Goal: Task Accomplishment & Management: Manage account settings

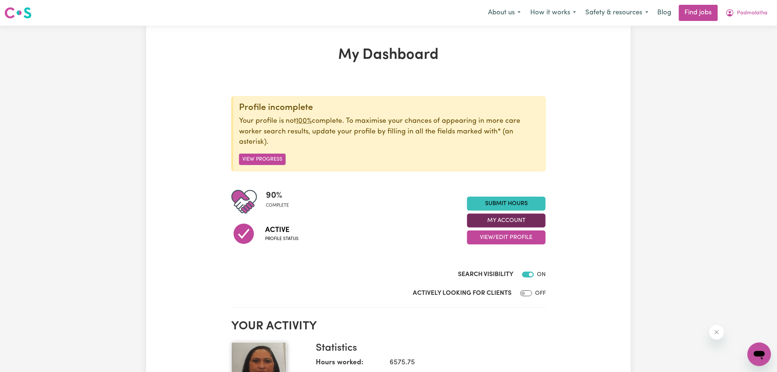
click at [482, 220] on button "My Account" at bounding box center [506, 220] width 79 height 14
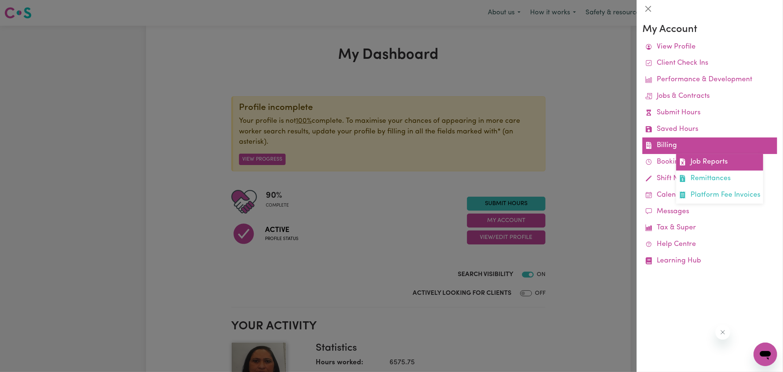
click at [686, 159] on icon at bounding box center [682, 161] width 7 height 7
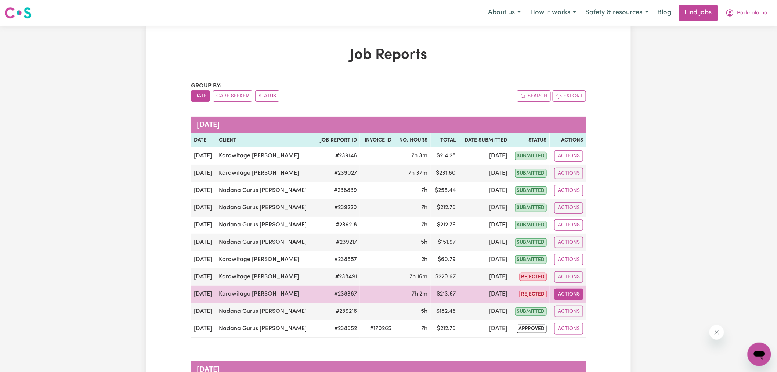
click at [572, 295] on button "Actions" at bounding box center [569, 293] width 29 height 11
click at [582, 313] on link "View Job Report" at bounding box center [586, 311] width 63 height 15
select select "pm"
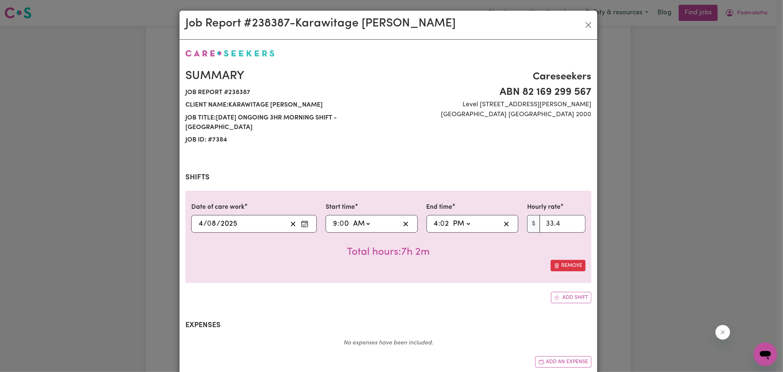
select select "33.4-Weekday"
click at [447, 218] on input "2" at bounding box center [445, 223] width 9 height 11
type input "16:00"
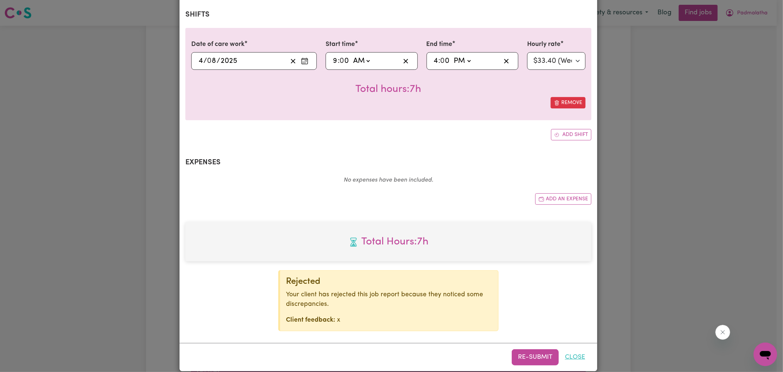
scroll to position [163, 0]
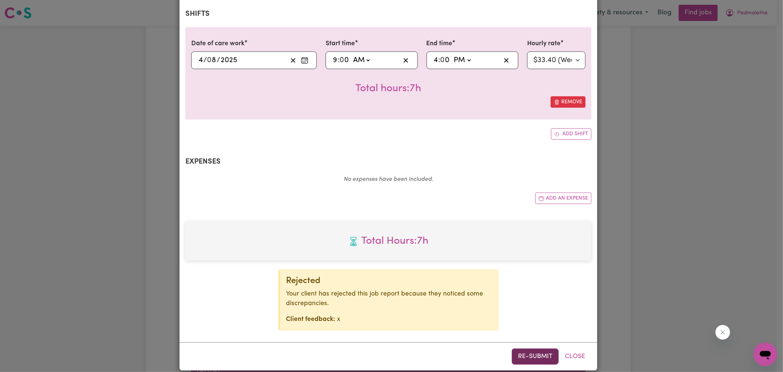
type input "0"
click at [543, 348] on button "Re-submit" at bounding box center [535, 356] width 47 height 16
click at [704, 235] on div "Job Report # 238387 - Karawitage [PERSON_NAME] Summary Job report # 238387 Clie…" at bounding box center [391, 186] width 783 height 372
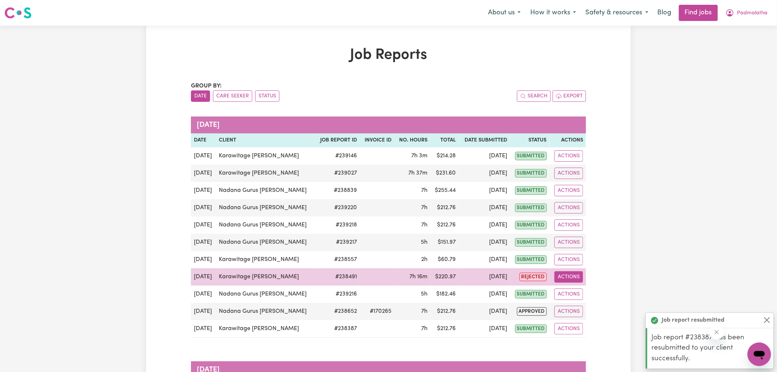
click at [574, 278] on button "Actions" at bounding box center [569, 276] width 29 height 11
click at [582, 289] on link "View Job Report" at bounding box center [586, 293] width 63 height 15
select select "pm"
select select "33.4-Weekday"
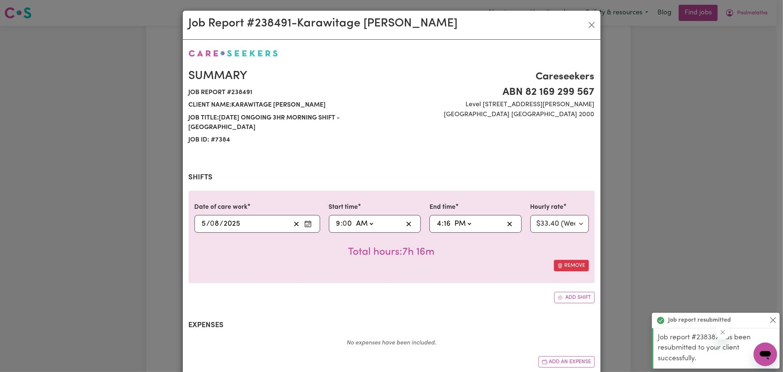
click at [445, 218] on input "16" at bounding box center [447, 223] width 7 height 11
type input "16:00"
type input "0"
click at [428, 292] on div "Add shift" at bounding box center [392, 297] width 406 height 11
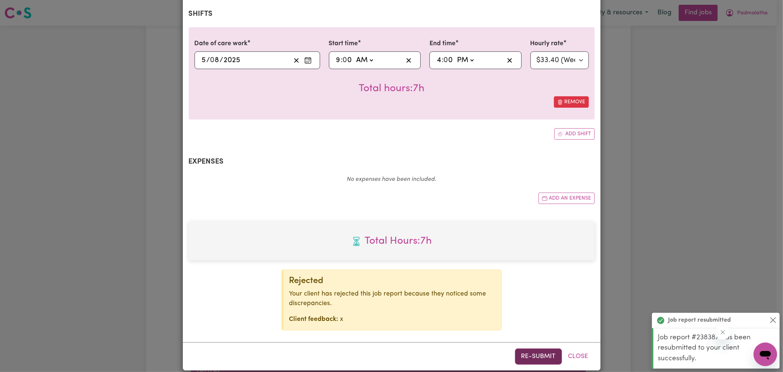
click at [532, 352] on button "Re-submit" at bounding box center [538, 356] width 47 height 16
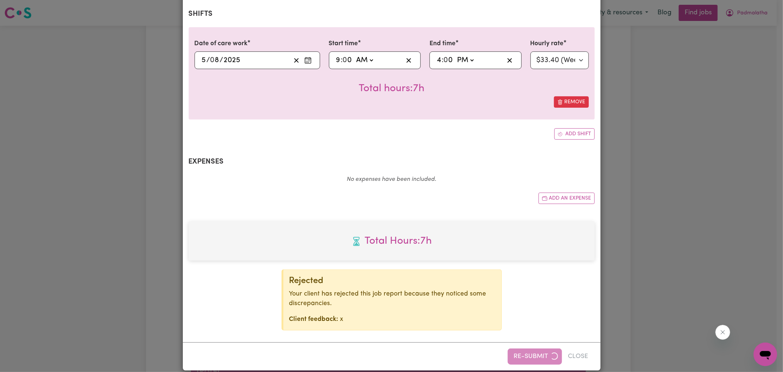
click at [679, 221] on div "Job Report # 238491 - Karawitage [PERSON_NAME] Summary Job report # 238491 Clie…" at bounding box center [391, 186] width 783 height 372
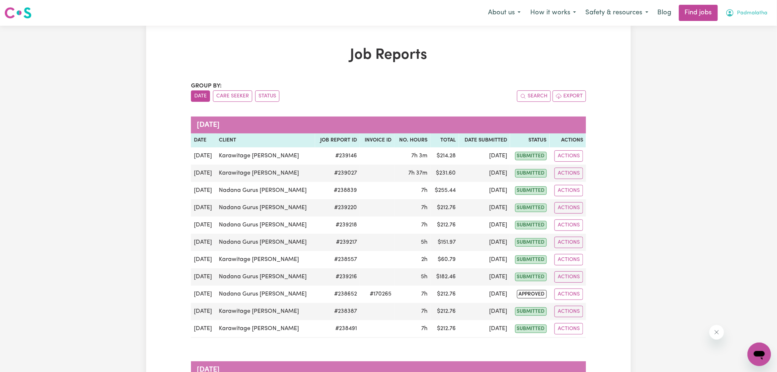
click at [729, 9] on icon "My Account" at bounding box center [730, 12] width 9 height 9
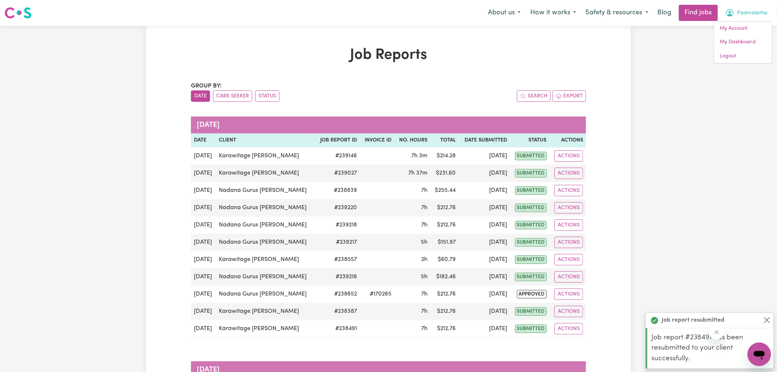
click at [270, 92] on button "Status" at bounding box center [267, 95] width 24 height 11
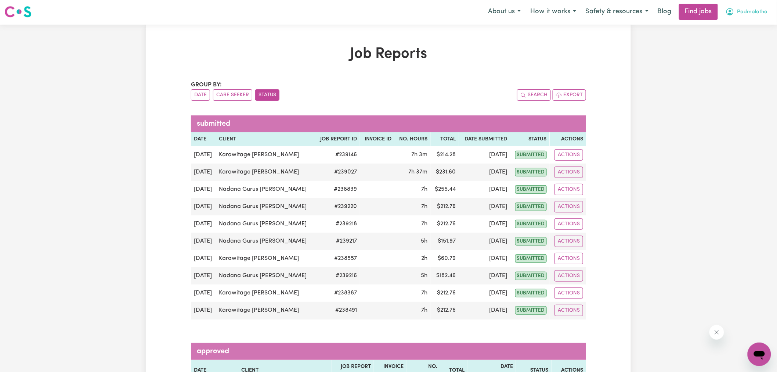
scroll to position [0, 0]
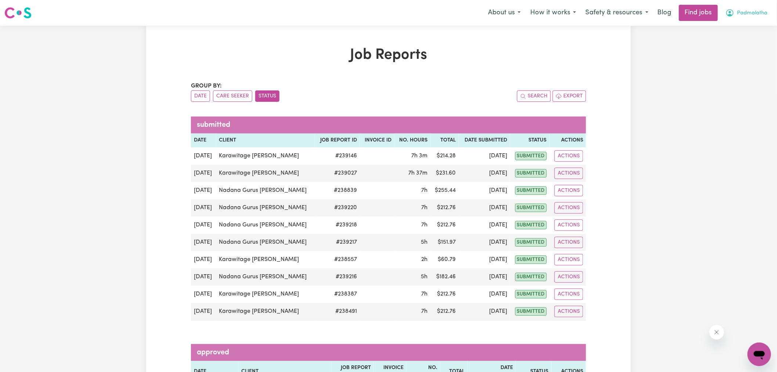
click at [735, 11] on icon "My Account" at bounding box center [730, 12] width 9 height 9
click at [735, 57] on link "Logout" at bounding box center [743, 56] width 58 height 14
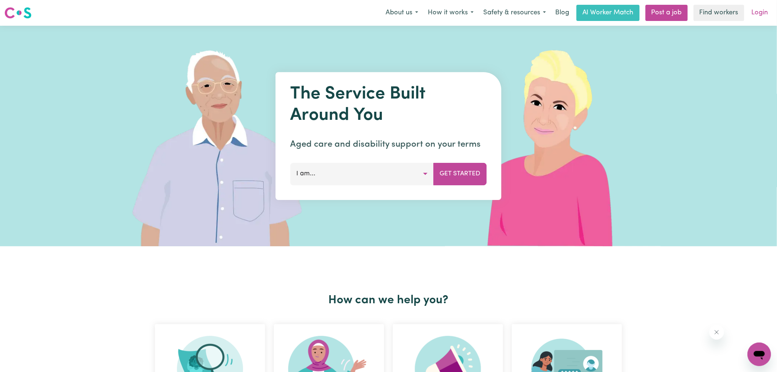
click at [761, 12] on link "Login" at bounding box center [759, 13] width 25 height 16
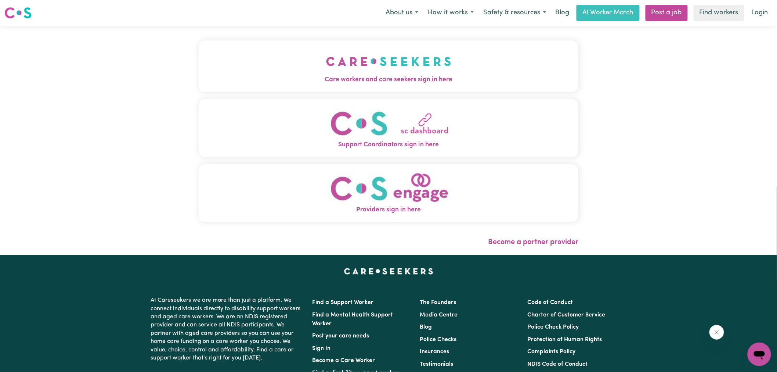
click at [372, 75] on span "Care workers and care seekers sign in here" at bounding box center [389, 80] width 380 height 10
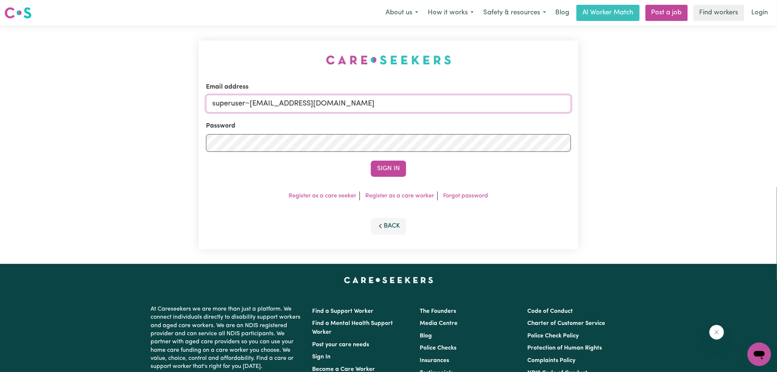
drag, startPoint x: 251, startPoint y: 104, endPoint x: 656, endPoint y: 130, distance: 406.3
click at [656, 130] on div "Email address superuser~[EMAIL_ADDRESS][DOMAIN_NAME] Password Sign In Register …" at bounding box center [388, 145] width 777 height 238
type input "[EMAIL_ADDRESS][DOMAIN_NAME]"
click at [371, 160] on button "Sign In" at bounding box center [388, 168] width 35 height 16
